Goal: Navigation & Orientation: Find specific page/section

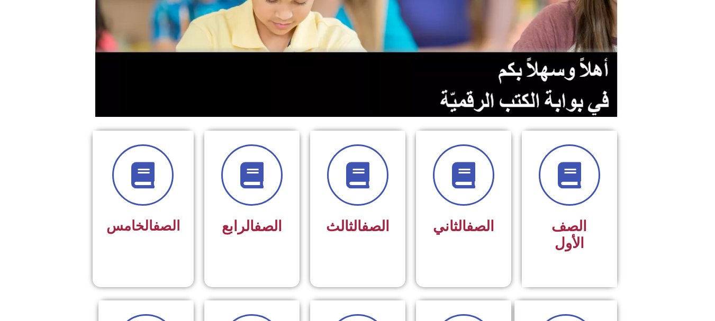
scroll to position [187, 0]
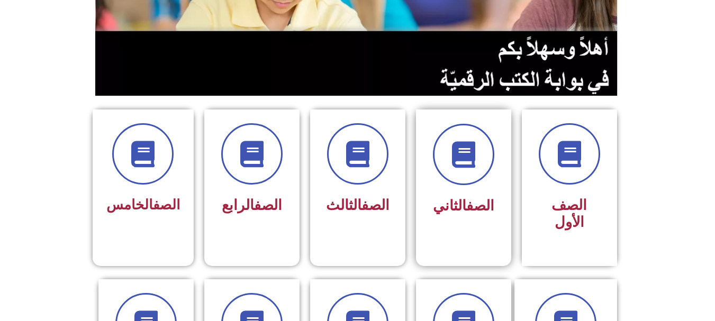
click at [488, 175] on div at bounding box center [463, 154] width 67 height 61
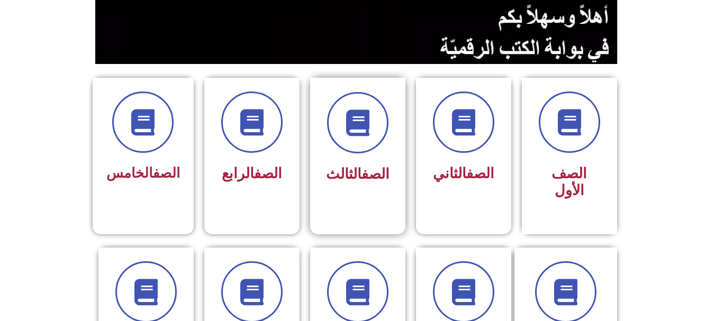
scroll to position [291, 0]
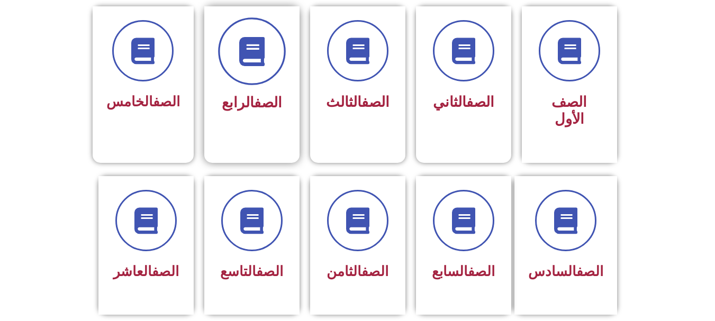
click at [257, 60] on icon at bounding box center [251, 51] width 29 height 29
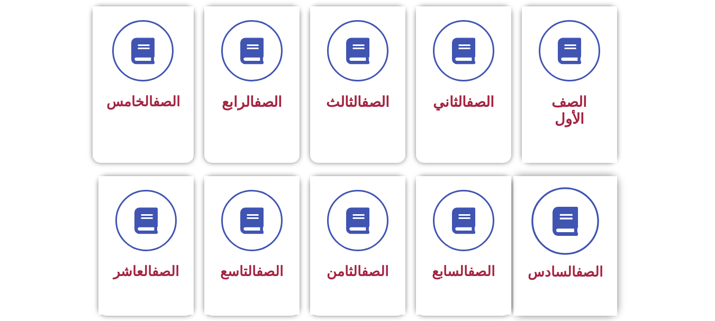
click at [555, 222] on span at bounding box center [565, 221] width 68 height 68
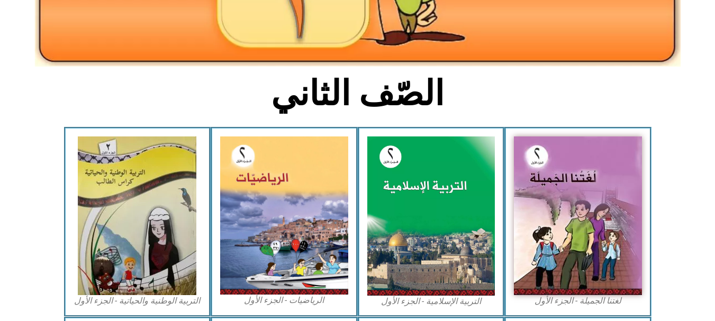
scroll to position [197, 0]
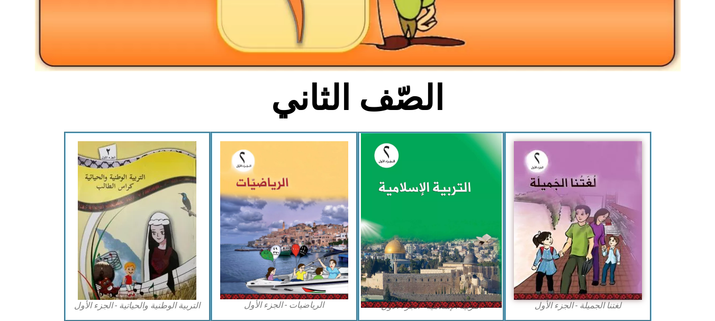
click at [432, 188] on img at bounding box center [430, 220] width 141 height 175
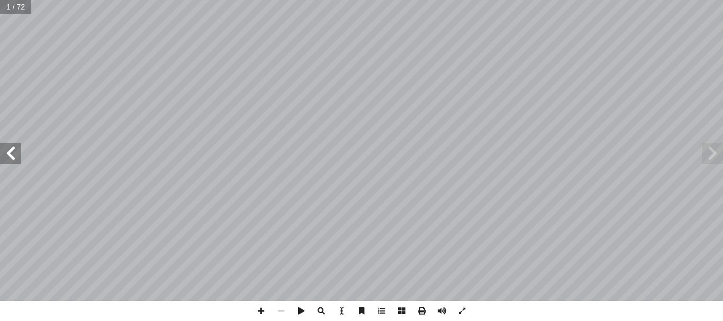
click at [1, 161] on span at bounding box center [10, 153] width 21 height 21
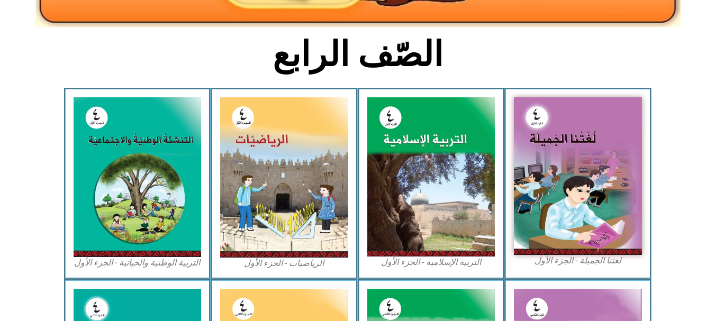
scroll to position [245, 0]
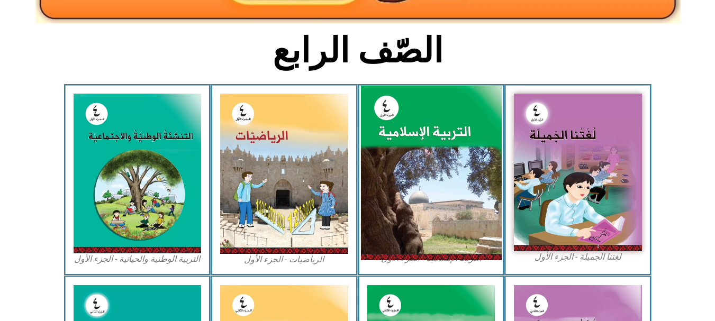
click at [463, 138] on img at bounding box center [430, 173] width 141 height 175
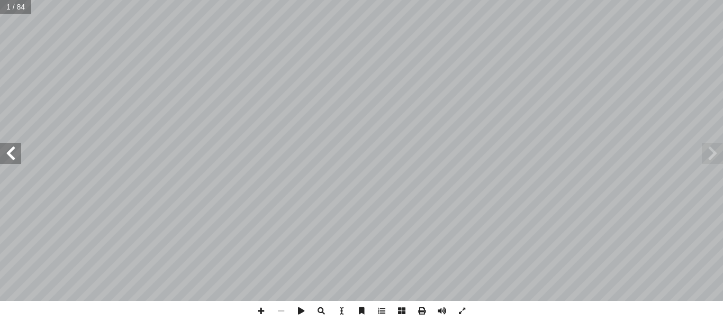
click at [12, 157] on span at bounding box center [10, 153] width 21 height 21
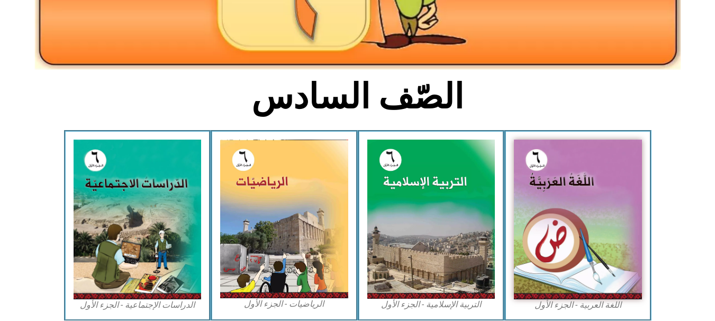
scroll to position [238, 0]
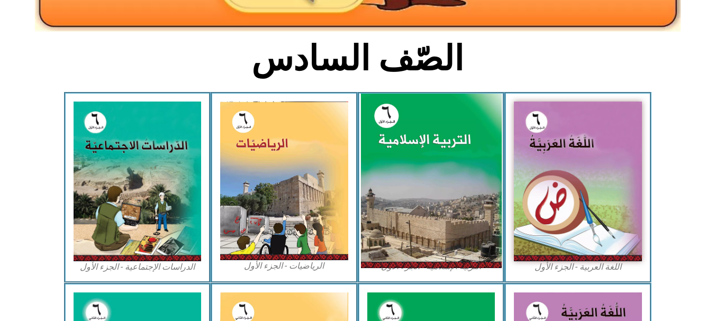
click at [425, 186] on img at bounding box center [430, 181] width 141 height 175
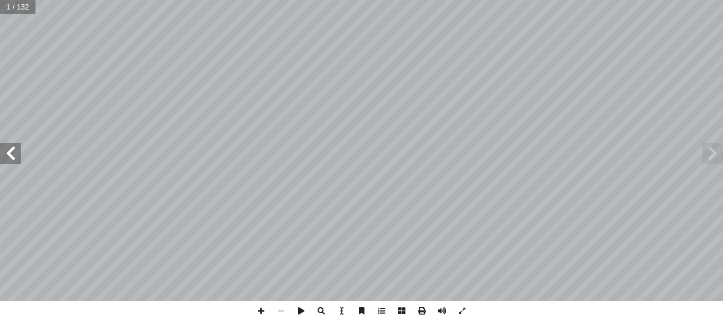
click at [6, 151] on span at bounding box center [10, 153] width 21 height 21
click at [710, 148] on span at bounding box center [712, 153] width 21 height 21
